Goal: Information Seeking & Learning: Understand process/instructions

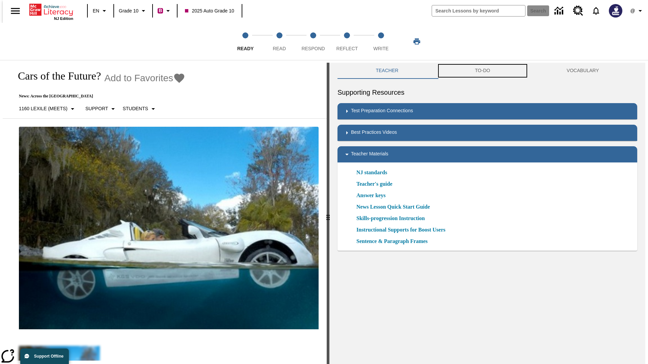
click at [482, 71] on button "TO-DO" at bounding box center [483, 71] width 92 height 16
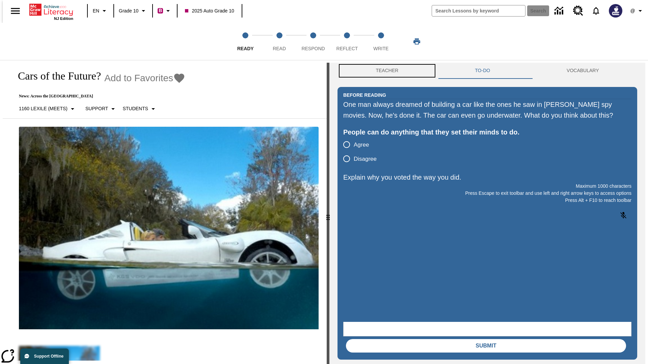
scroll to position [0, 0]
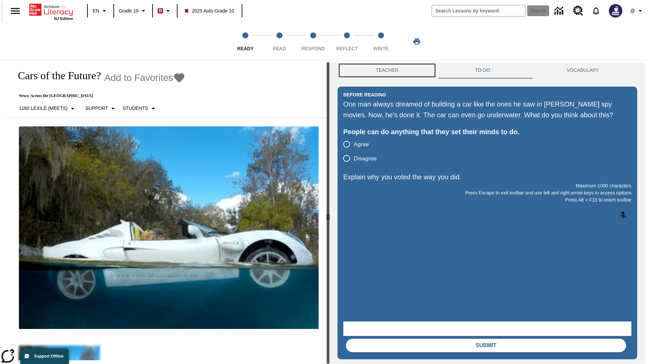
click at [385, 71] on button "Teacher" at bounding box center [386, 70] width 99 height 16
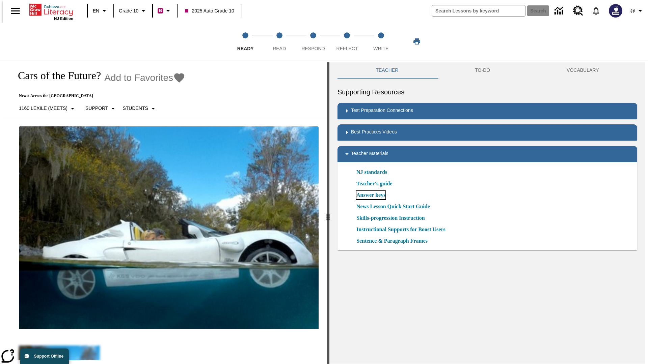
click at [370, 195] on link "Answer keys" at bounding box center [370, 195] width 29 height 8
click at [279, 41] on span "Read" at bounding box center [279, 46] width 13 height 12
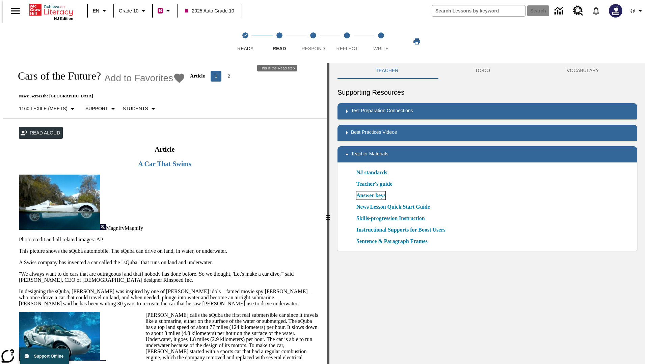
click at [370, 196] on link "Answer keys" at bounding box center [370, 196] width 29 height 8
click at [313, 41] on span "Respond" at bounding box center [312, 46] width 23 height 12
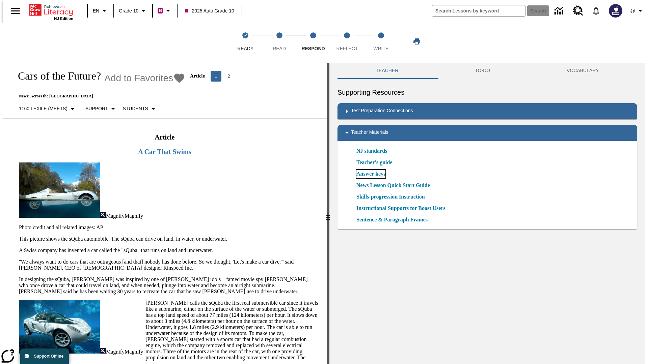
click at [370, 174] on link "Answer keys" at bounding box center [370, 174] width 29 height 8
click at [347, 41] on span "Reflect" at bounding box center [347, 46] width 22 height 12
click at [370, 174] on link "Answer keys" at bounding box center [370, 174] width 29 height 8
click at [381, 41] on span "Write" at bounding box center [380, 46] width 15 height 12
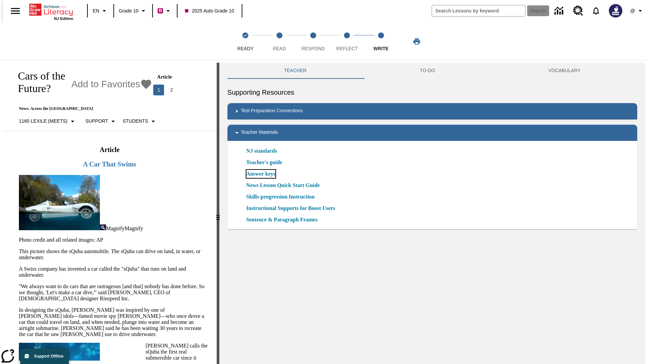
click at [260, 174] on link "Answer keys" at bounding box center [260, 174] width 29 height 8
